Goal: Task Accomplishment & Management: Manage account settings

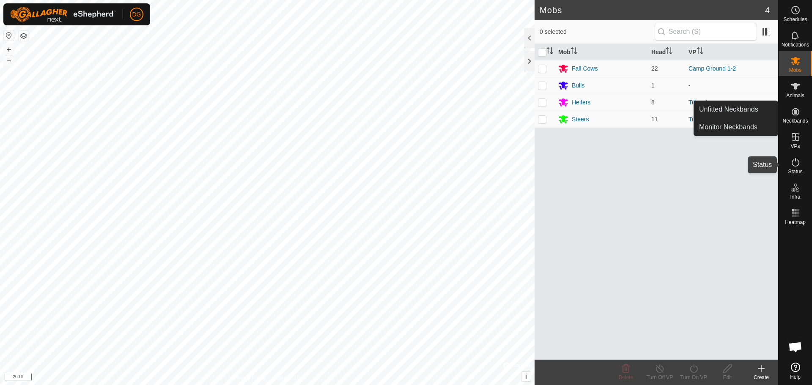
click at [798, 168] on es-activation-svg-icon at bounding box center [795, 163] width 15 height 14
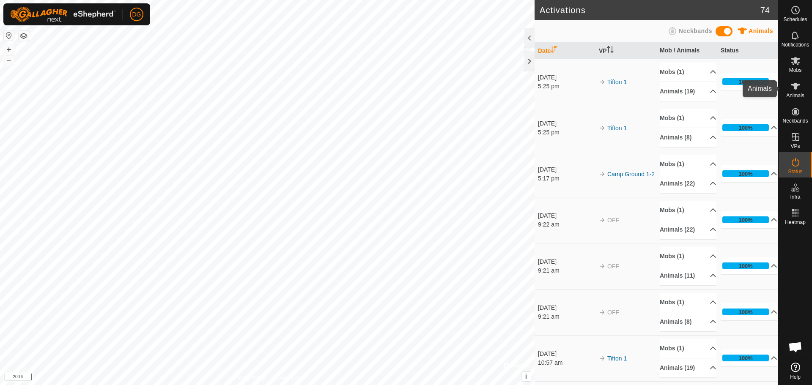
click at [801, 87] on es-animals-svg-icon at bounding box center [795, 87] width 15 height 14
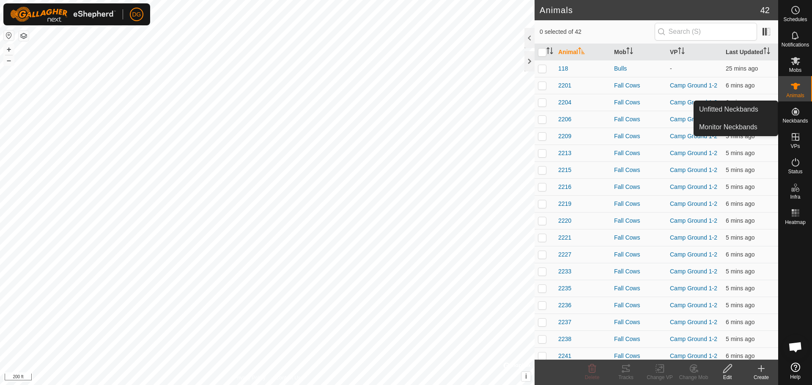
click at [800, 116] on icon at bounding box center [796, 112] width 10 height 10
click at [788, 115] on es-neckbands-svg-icon at bounding box center [795, 112] width 15 height 14
click at [735, 110] on link "Unfitted Neckbands" at bounding box center [736, 109] width 84 height 17
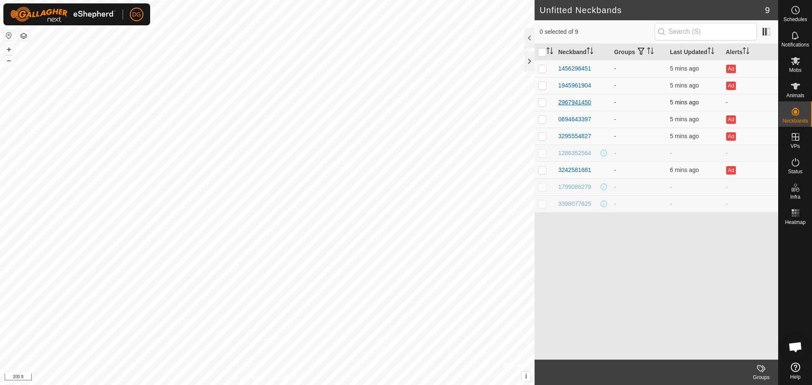
click at [576, 102] on div "2967941450" at bounding box center [575, 102] width 33 height 9
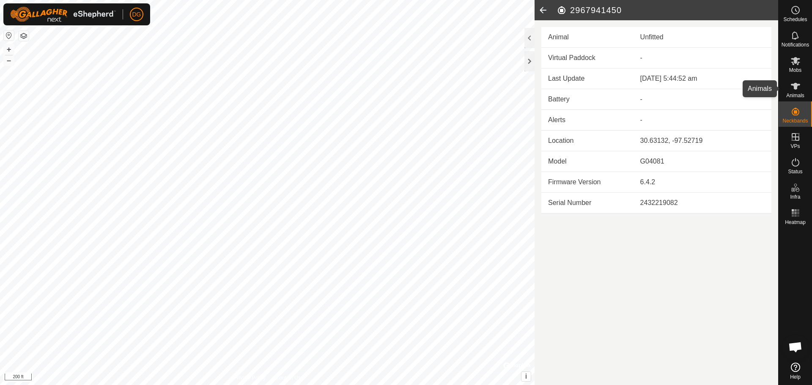
click at [798, 91] on icon at bounding box center [796, 86] width 10 height 10
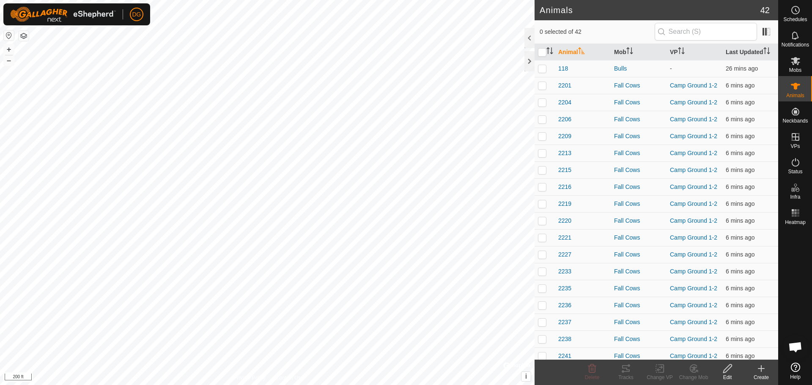
click at [762, 370] on icon at bounding box center [762, 369] width 0 height 6
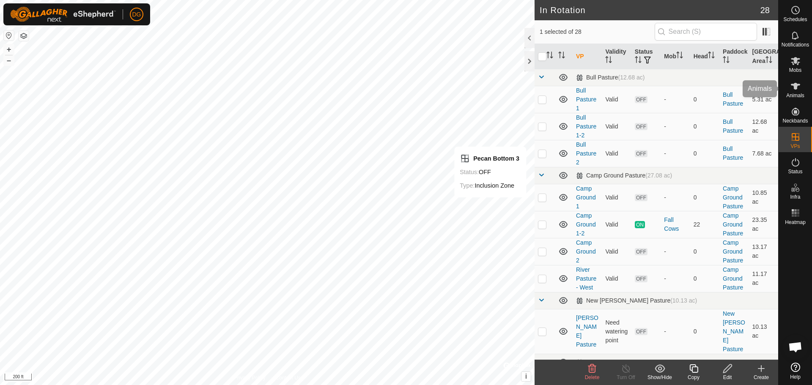
click at [794, 91] on icon at bounding box center [796, 86] width 10 height 10
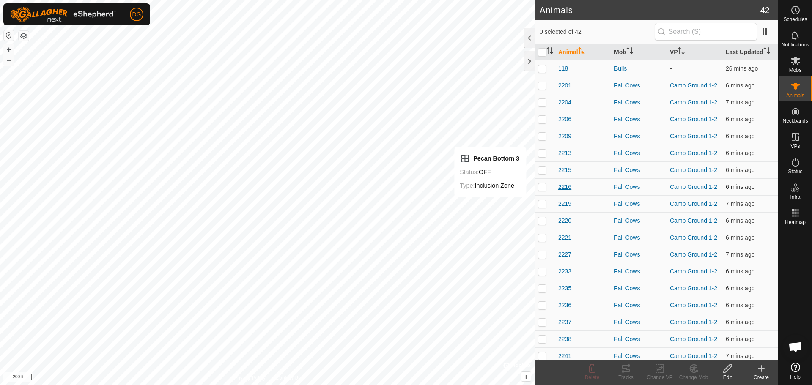
click at [568, 188] on span "2216" at bounding box center [565, 187] width 13 height 9
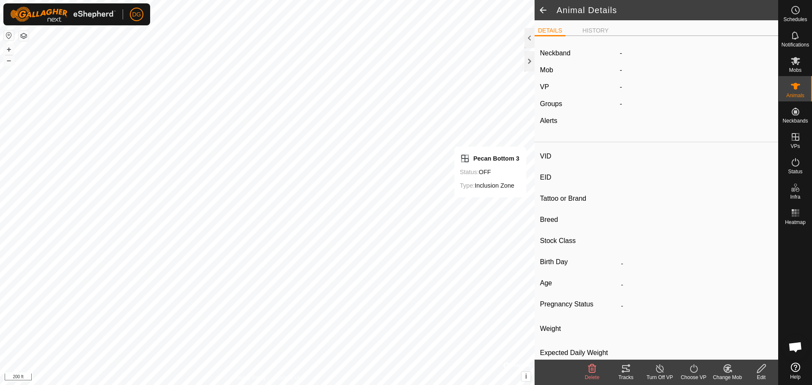
type input "2216"
type input "-"
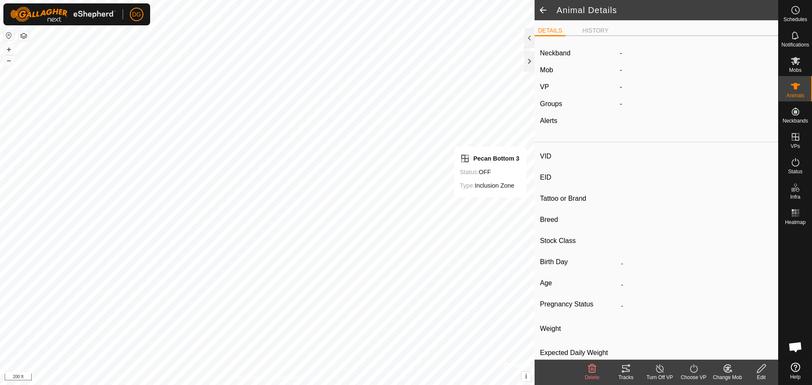
type input "-"
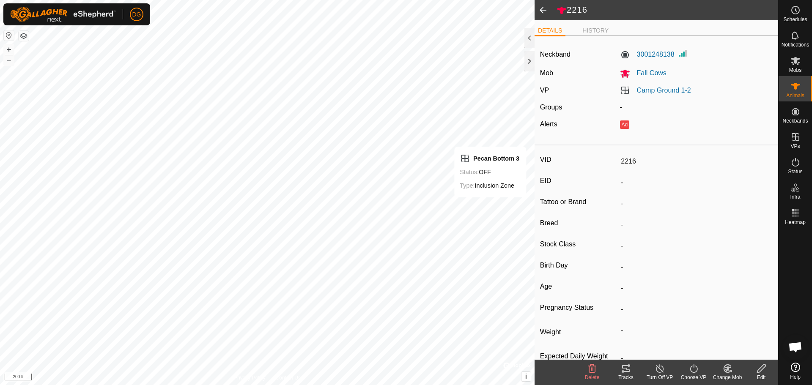
click at [764, 368] on icon at bounding box center [761, 369] width 8 height 8
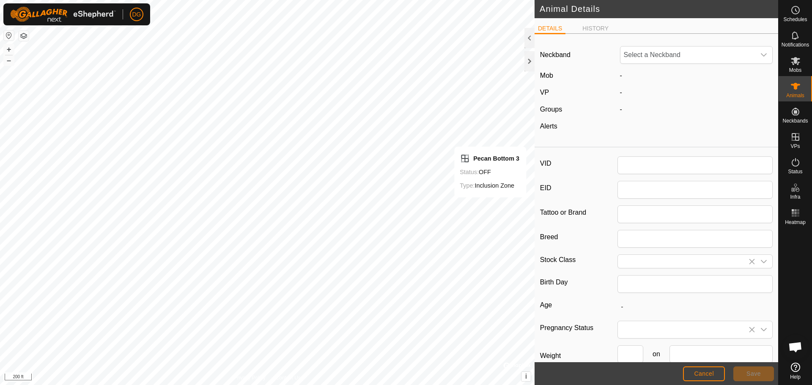
type input "2216"
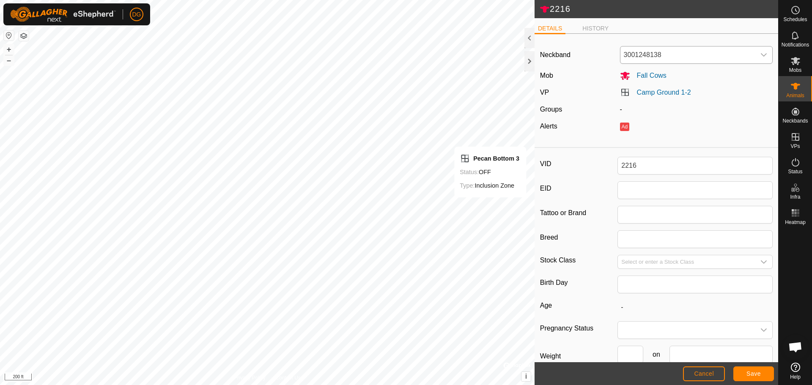
click at [762, 55] on div "dropdown trigger" at bounding box center [764, 55] width 17 height 17
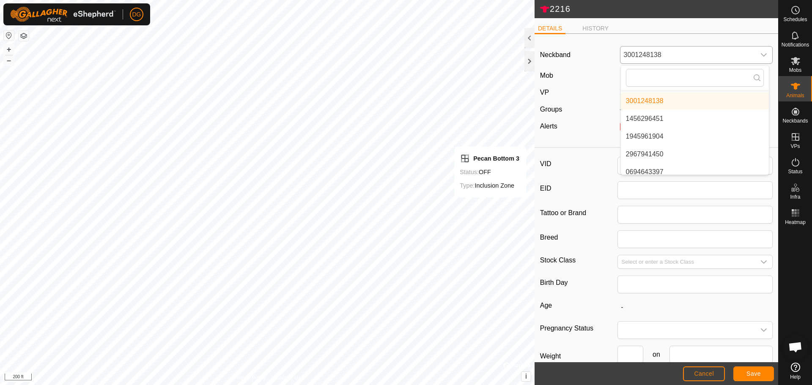
scroll to position [17, 0]
click at [649, 151] on li "2967941450" at bounding box center [695, 153] width 148 height 17
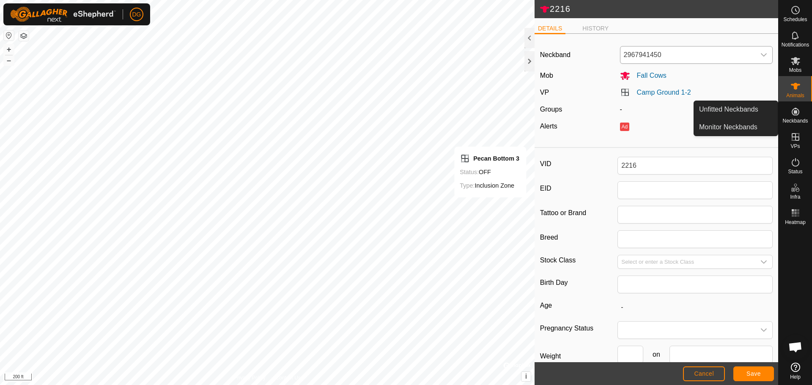
click at [796, 118] on span "Neckbands" at bounding box center [795, 120] width 25 height 5
click at [795, 113] on icon at bounding box center [796, 112] width 8 height 8
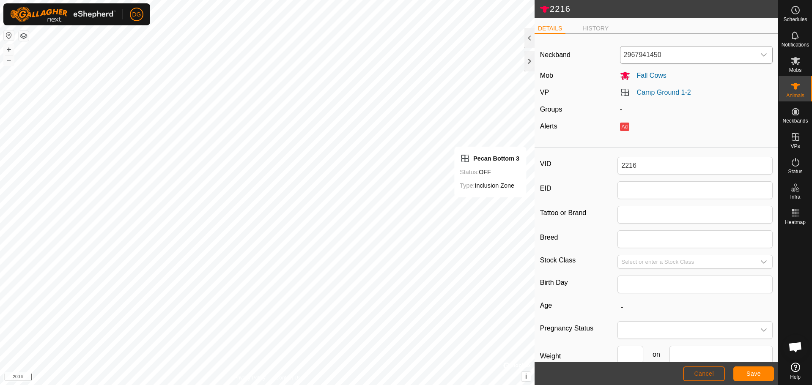
click at [703, 374] on span "Cancel" at bounding box center [704, 374] width 20 height 7
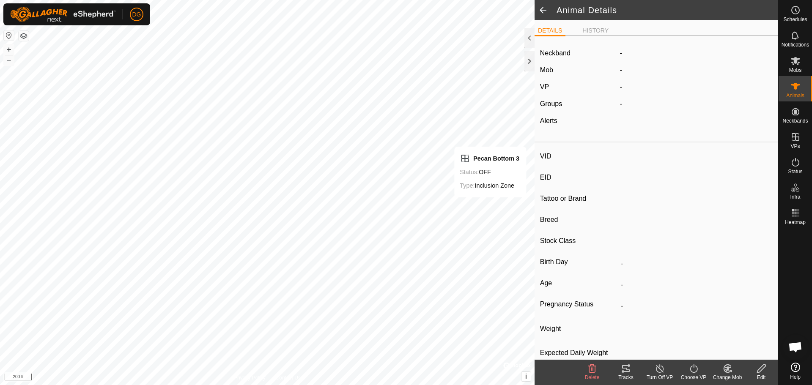
type input "2216"
type input "-"
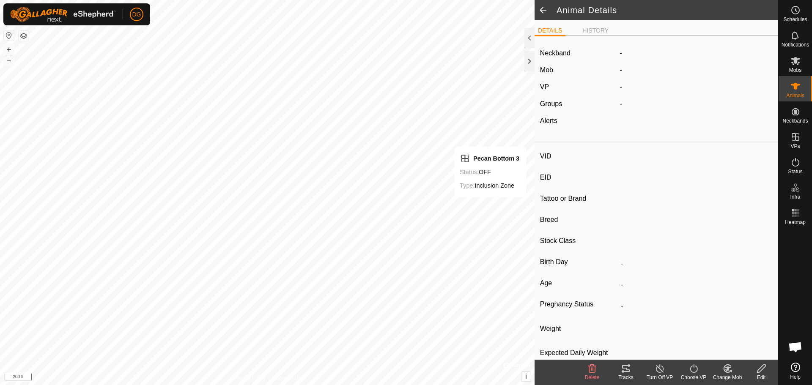
type input "-"
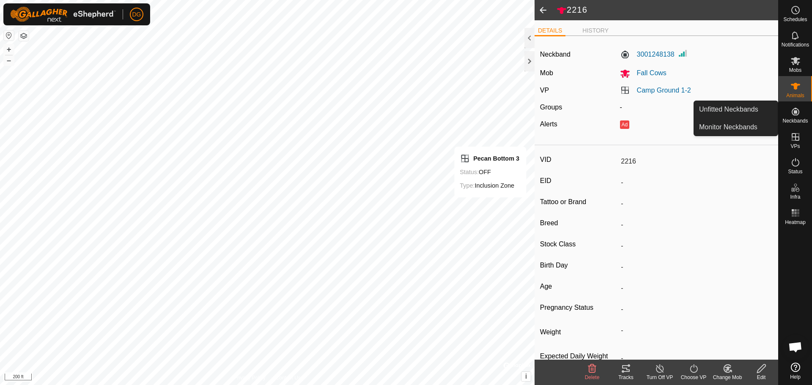
click at [796, 118] on es-neckbands-svg-icon at bounding box center [795, 112] width 15 height 14
click at [797, 115] on icon at bounding box center [796, 112] width 8 height 8
click at [797, 118] on span "Neckbands" at bounding box center [795, 120] width 25 height 5
click at [746, 108] on link "Unfitted Neckbands" at bounding box center [736, 109] width 84 height 17
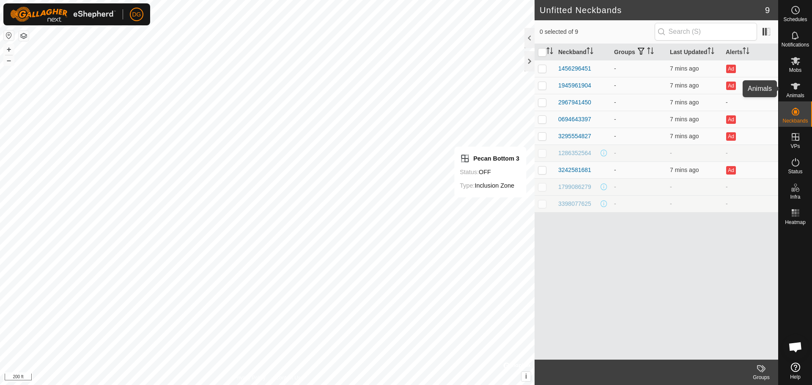
click at [795, 89] on icon at bounding box center [795, 86] width 9 height 7
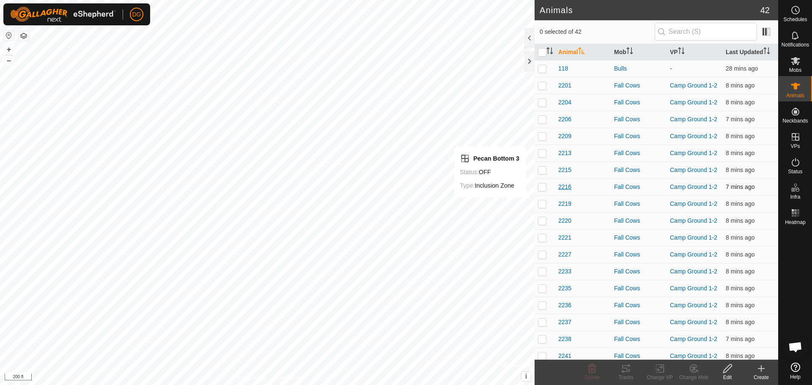
click at [564, 184] on span "2216" at bounding box center [565, 187] width 13 height 9
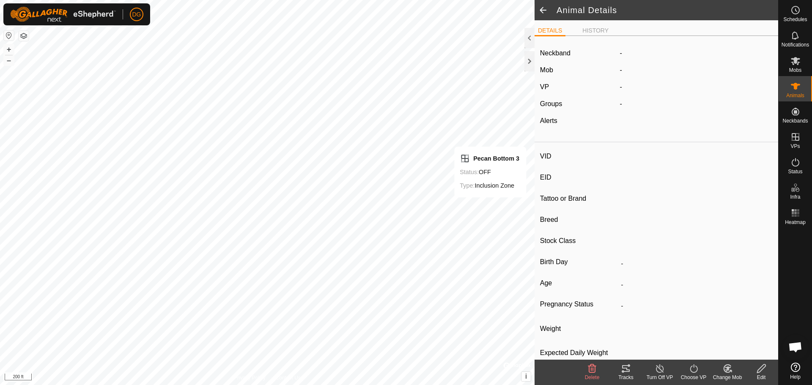
type input "2216"
type input "-"
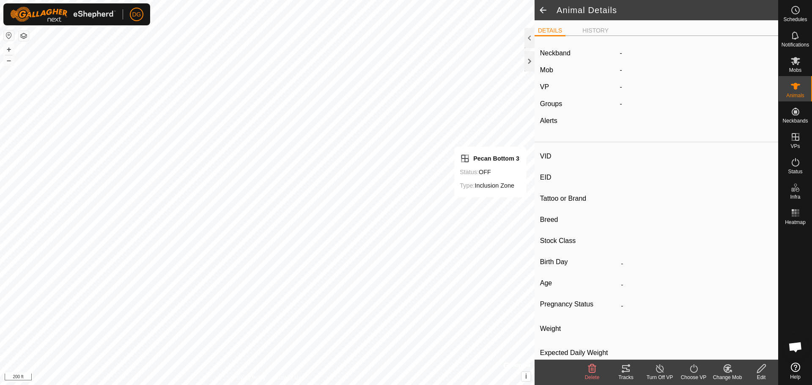
type input "-"
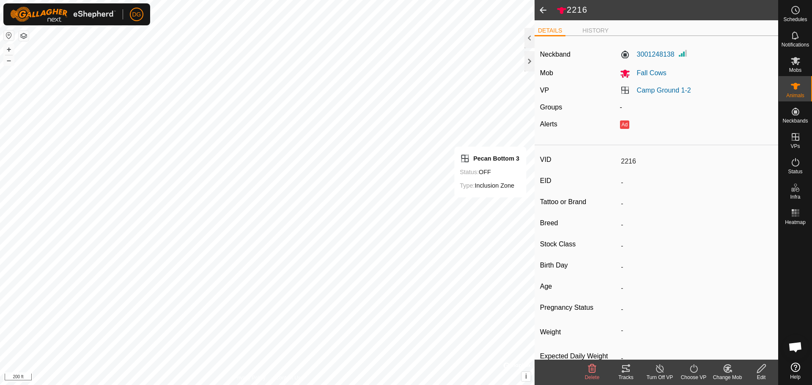
click at [763, 368] on icon at bounding box center [762, 369] width 11 height 10
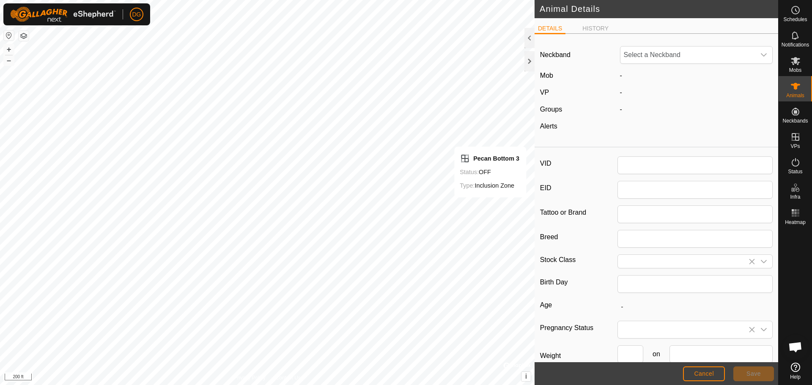
type input "2216"
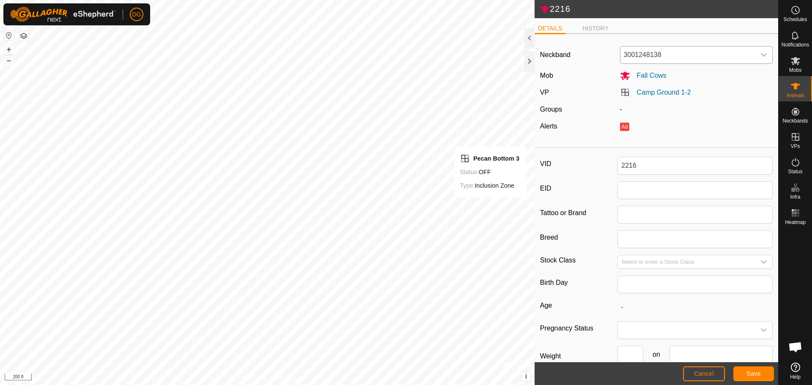
click at [710, 56] on span "3001248138" at bounding box center [688, 55] width 135 height 17
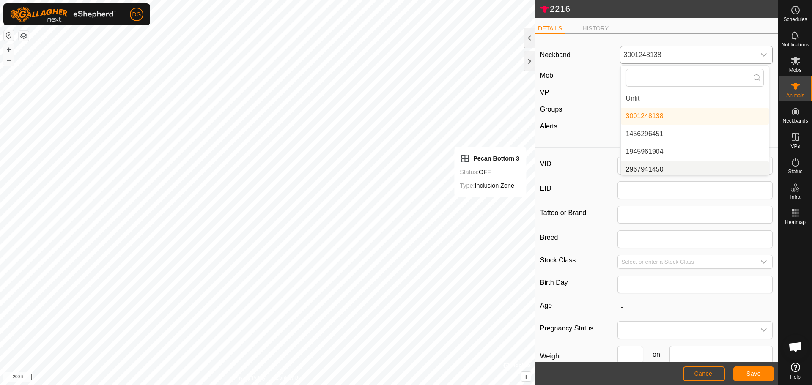
scroll to position [3, 0]
click at [661, 169] on li "2967941450" at bounding box center [695, 166] width 148 height 17
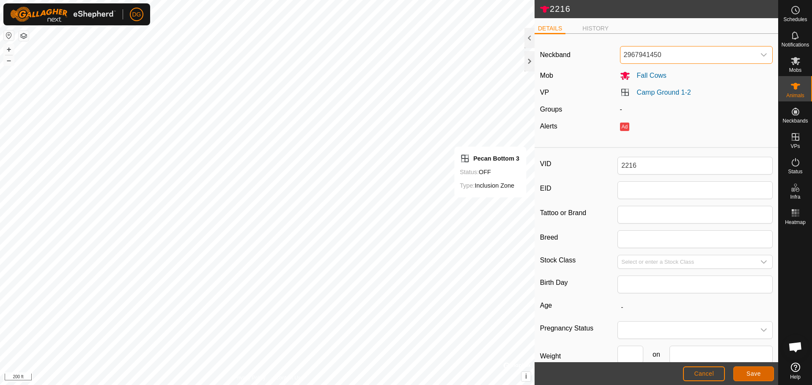
click at [759, 377] on span "Save" at bounding box center [754, 374] width 14 height 7
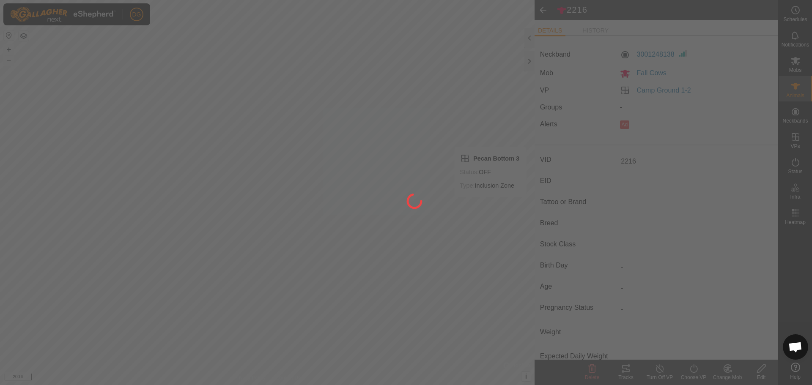
type input "-"
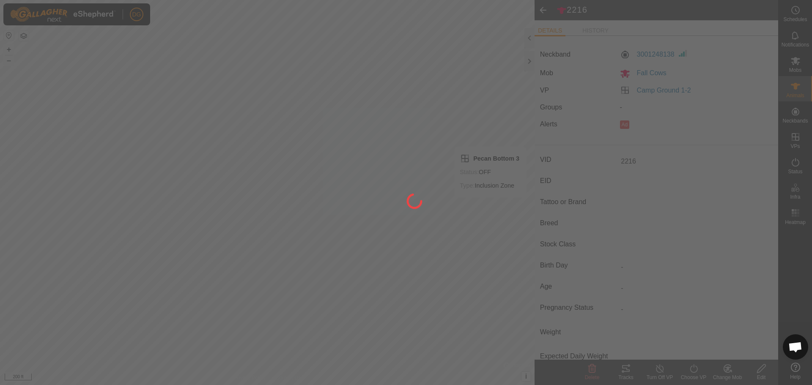
type input "-"
type input "0 kg"
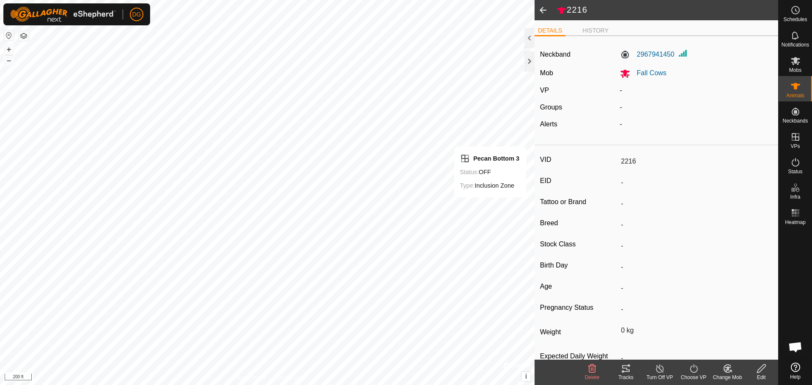
click at [544, 9] on span at bounding box center [543, 10] width 17 height 20
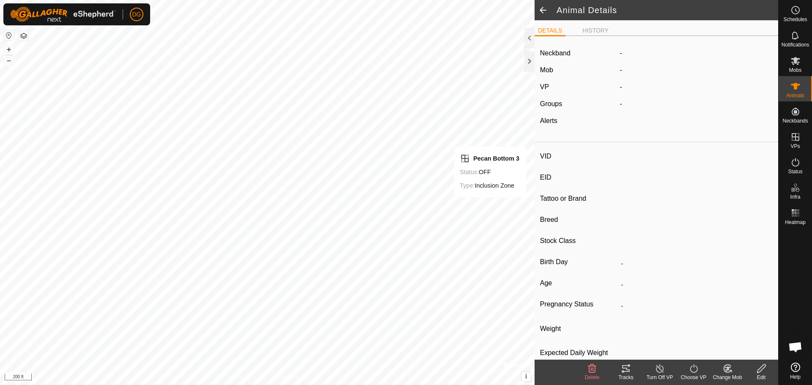
type input "2216"
type input "-"
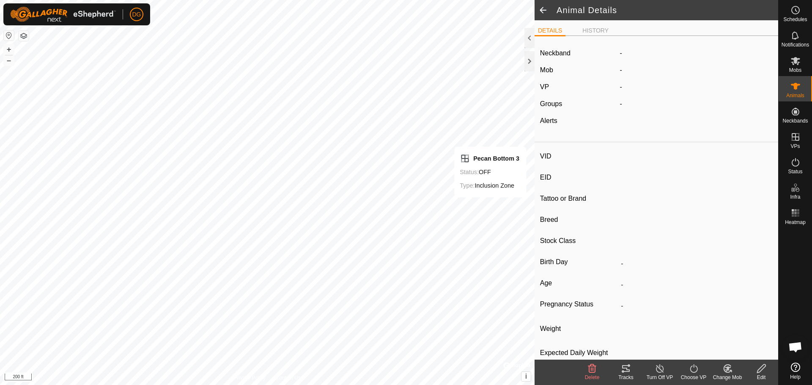
type input "0 kg"
type input "-"
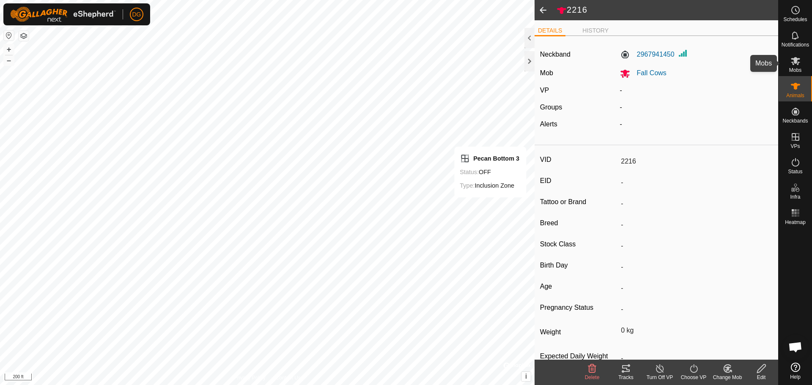
click at [797, 65] on icon at bounding box center [796, 61] width 10 height 10
